Goal: Task Accomplishment & Management: Manage account settings

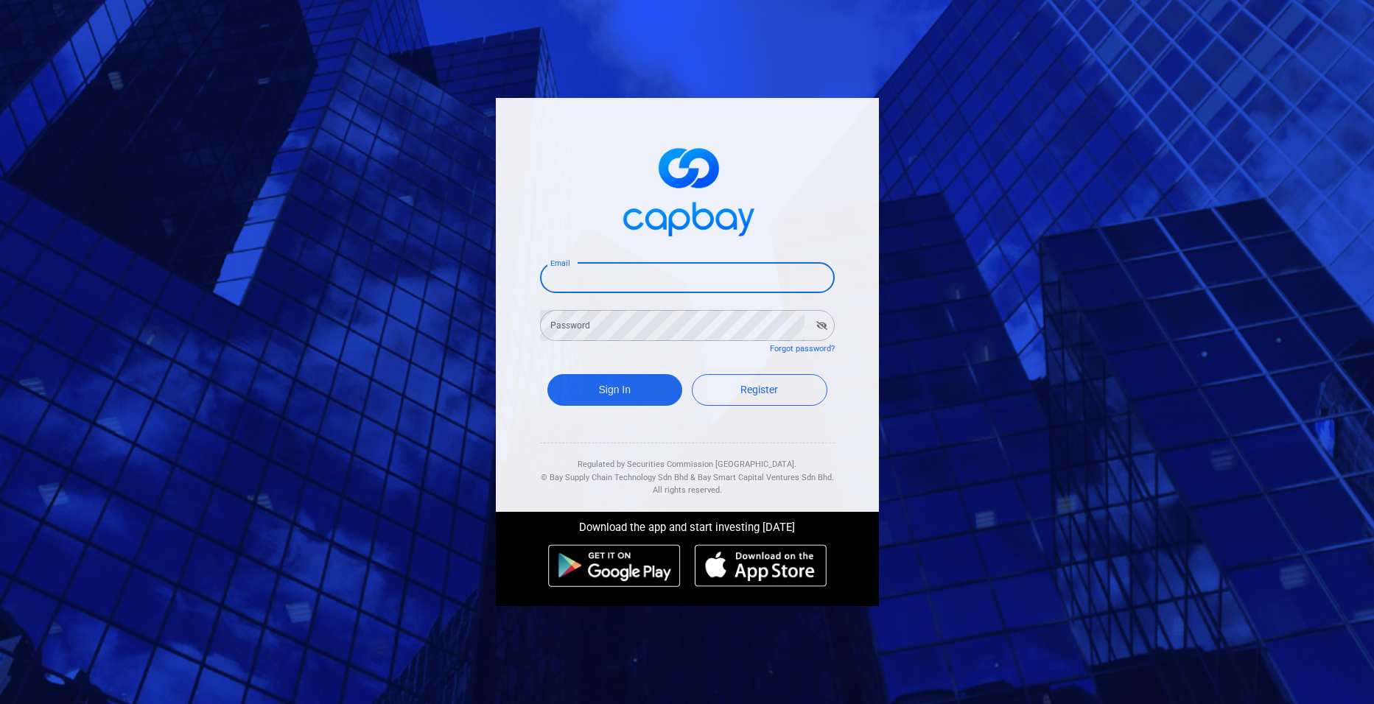
click at [632, 281] on input "Email" at bounding box center [687, 277] width 295 height 31
type input "[EMAIL_ADDRESS][DOMAIN_NAME]"
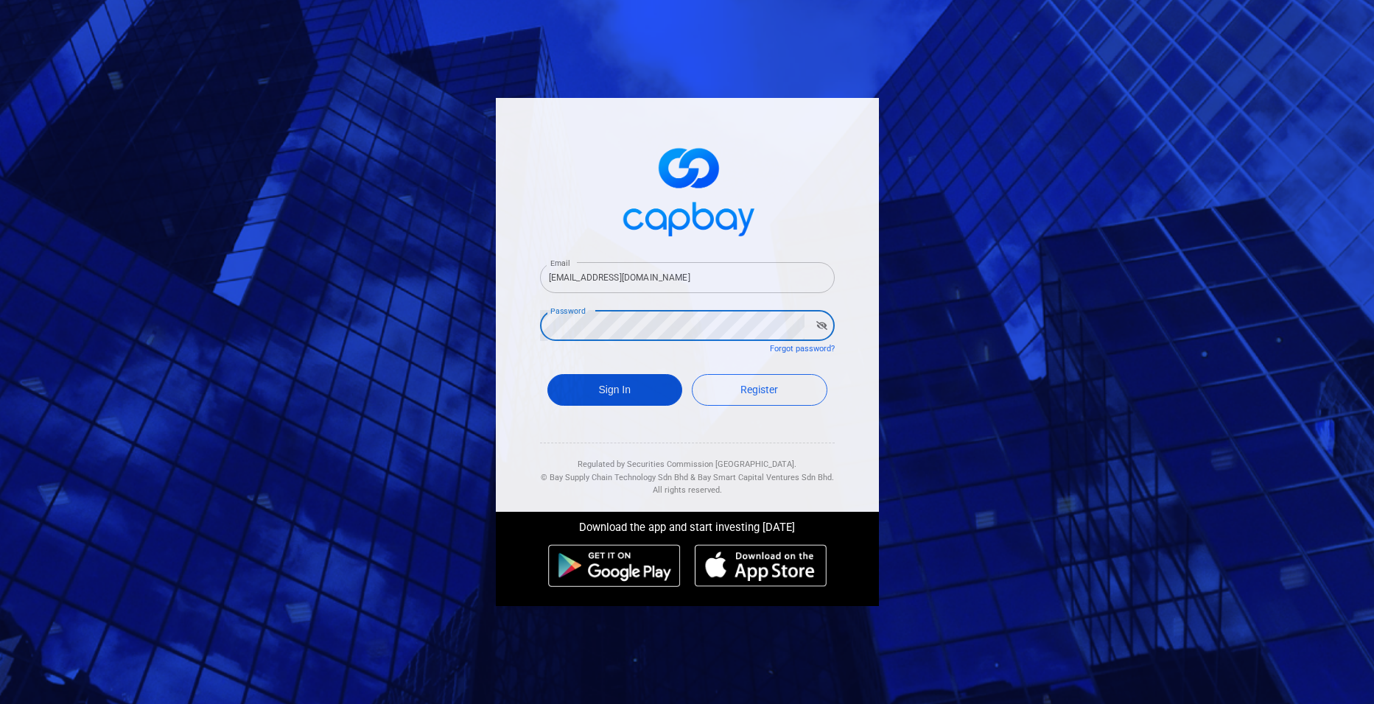
click at [614, 400] on button "Sign In" at bounding box center [615, 390] width 136 height 32
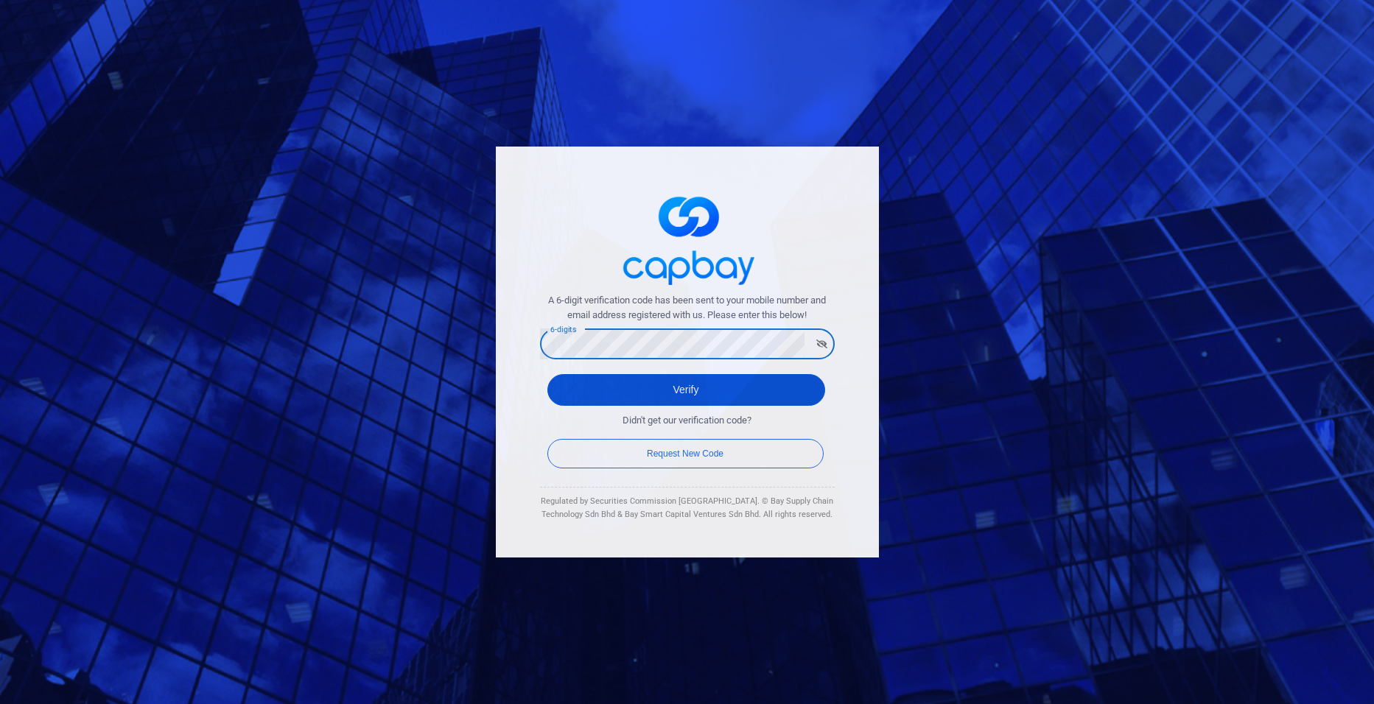
click at [648, 387] on button "Verify" at bounding box center [686, 390] width 278 height 32
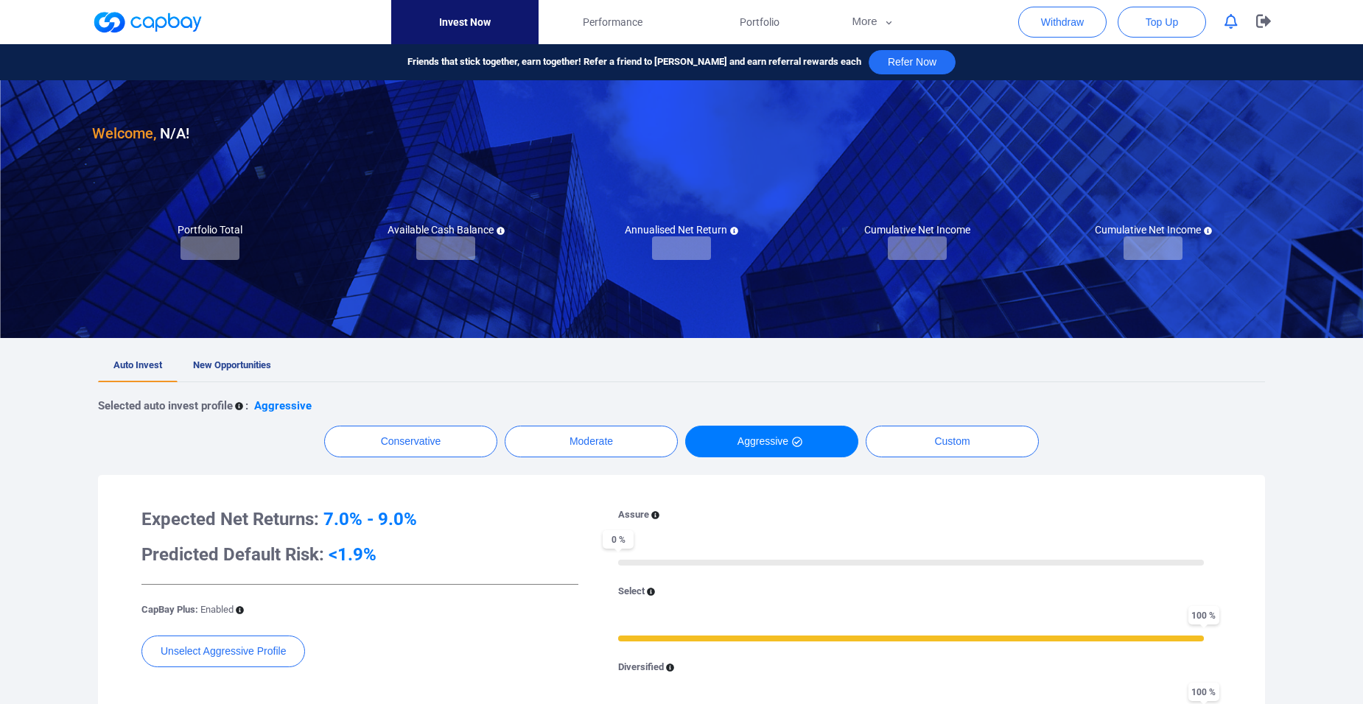
checkbox input "true"
click at [247, 366] on span "New Opportunities" at bounding box center [232, 364] width 78 height 11
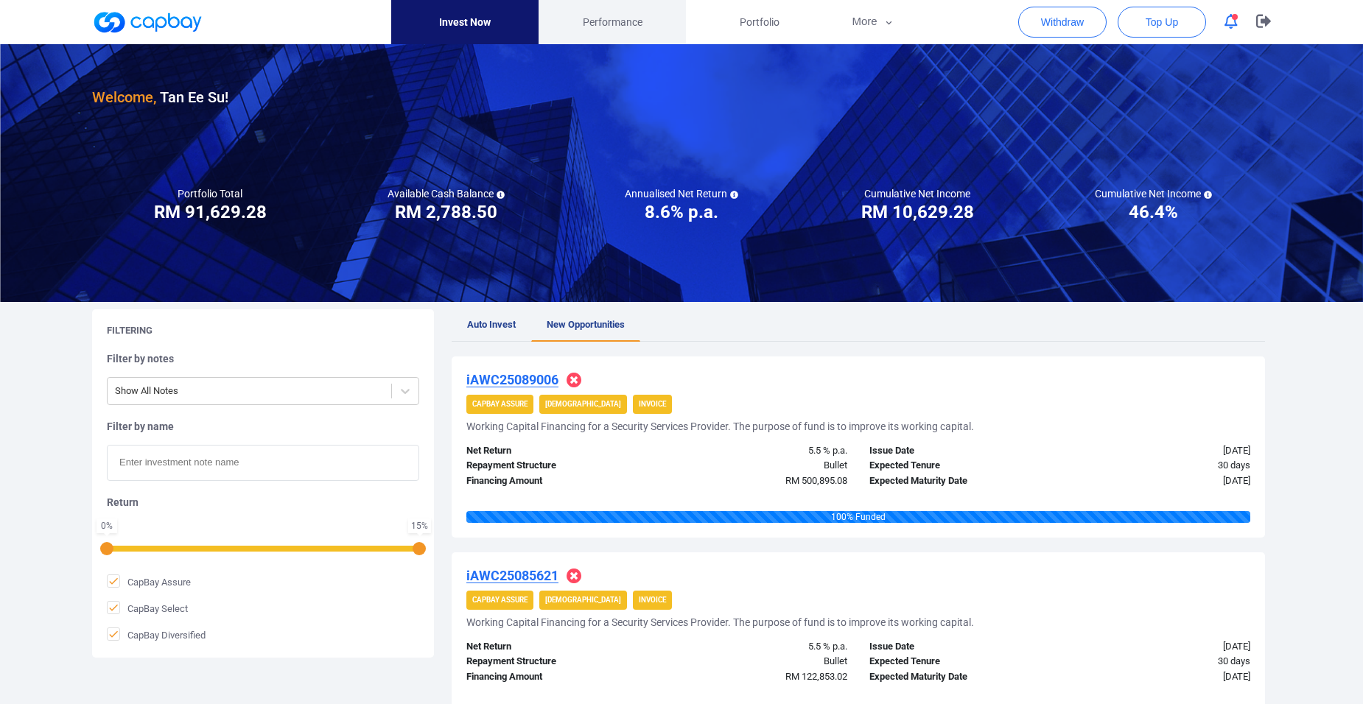
click at [611, 35] on link "Performance" at bounding box center [611, 22] width 147 height 44
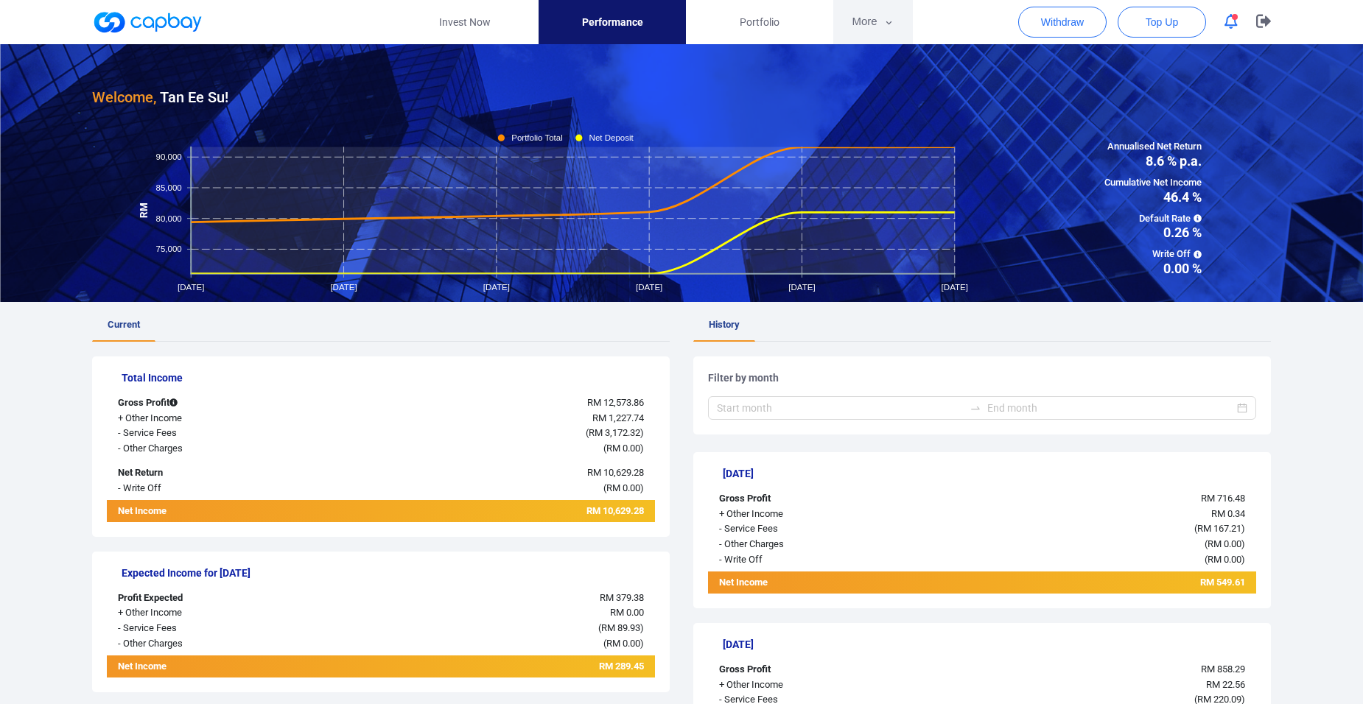
click at [860, 28] on button "More" at bounding box center [872, 22] width 79 height 44
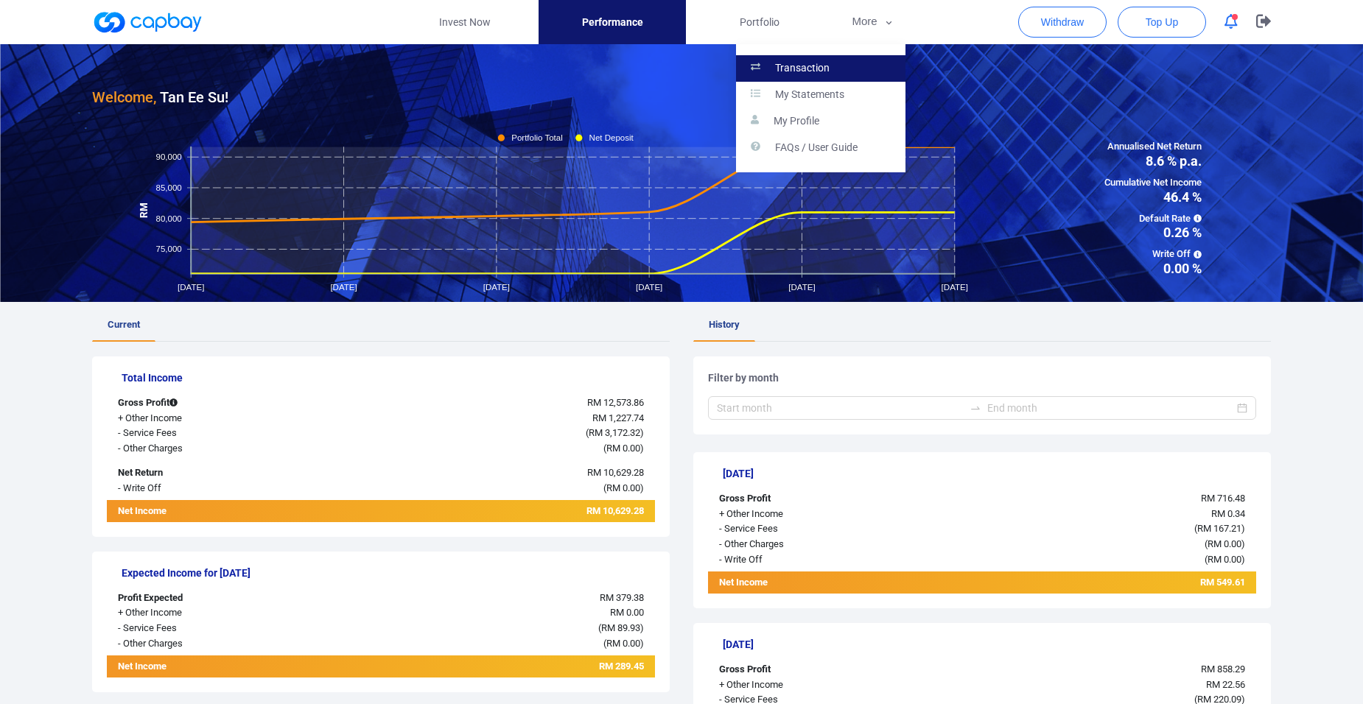
click at [842, 74] on link "Transaction" at bounding box center [820, 68] width 169 height 27
